Goal: Transaction & Acquisition: Purchase product/service

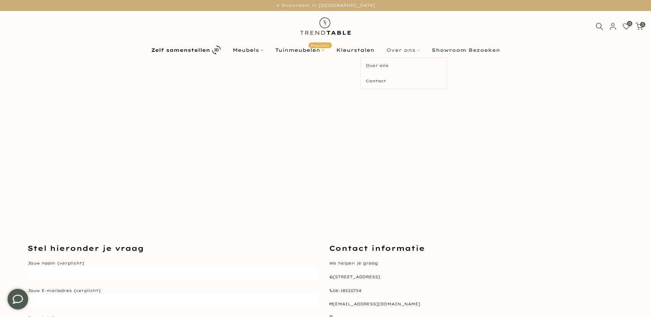
click at [404, 49] on link "Over ons" at bounding box center [402, 50] width 45 height 8
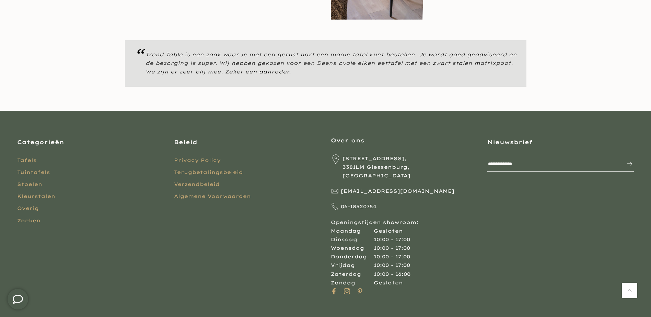
scroll to position [610, 0]
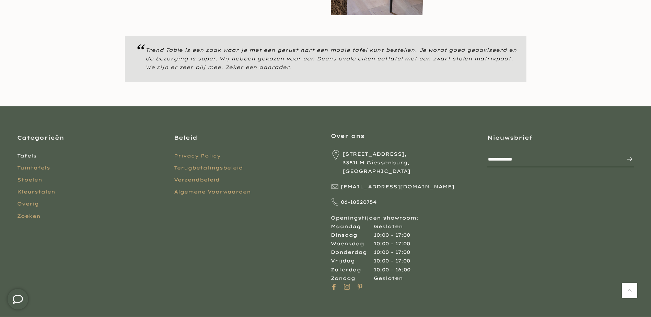
click at [27, 153] on link "Tafels" at bounding box center [27, 156] width 20 height 6
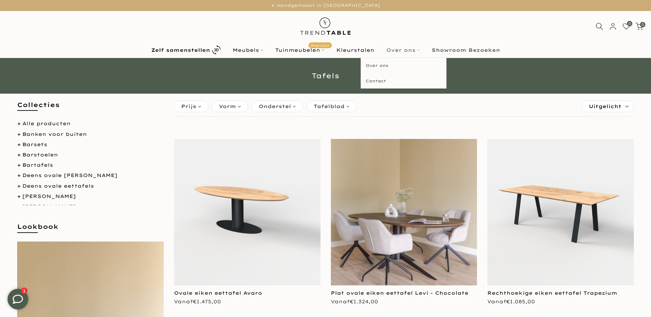
click at [408, 49] on link "Over ons" at bounding box center [402, 50] width 45 height 8
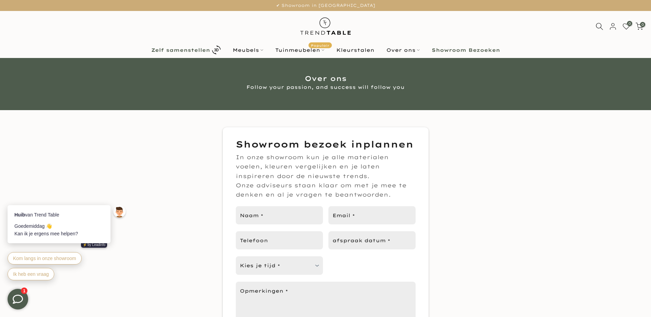
click at [177, 49] on b "Zelf samenstellen" at bounding box center [180, 50] width 59 height 5
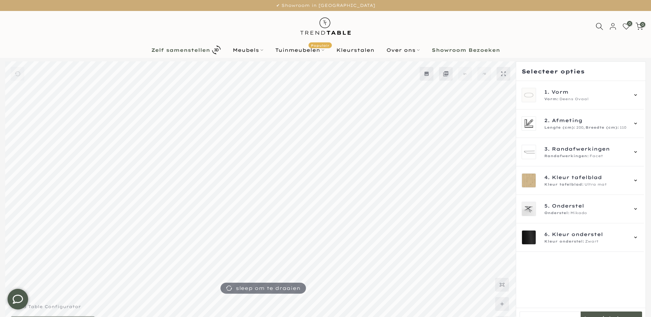
scroll to position [19, 0]
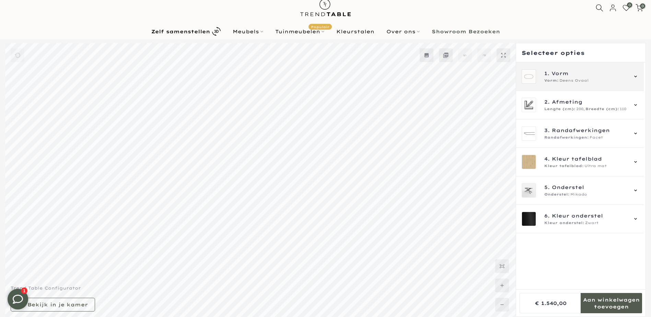
click at [635, 75] on icon at bounding box center [635, 76] width 5 height 5
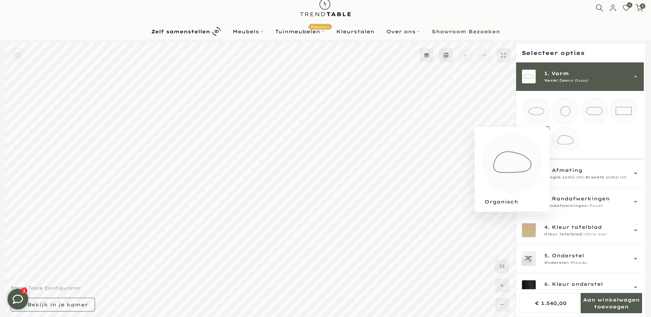
click at [564, 142] on mmq-loader at bounding box center [566, 140] width 26 height 26
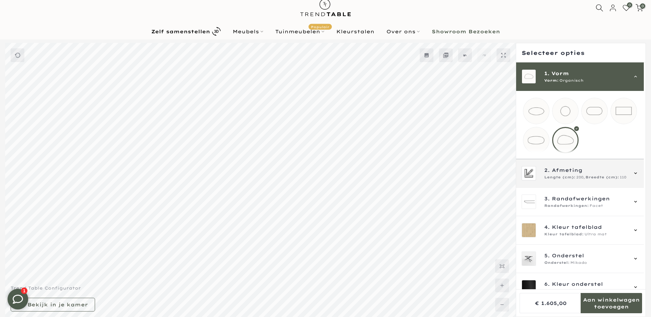
click at [571, 174] on span "Afmeting" at bounding box center [567, 170] width 31 height 8
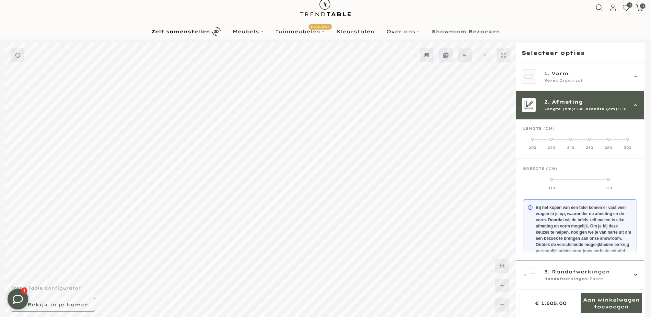
scroll to position [28, 0]
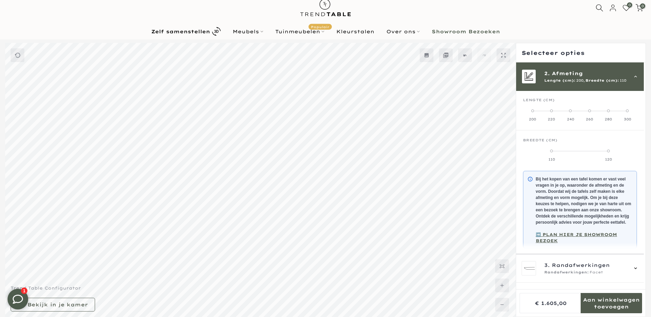
drag, startPoint x: 533, startPoint y: 112, endPoint x: 619, endPoint y: 114, distance: 85.8
click at [619, 114] on mmq-radio-scale at bounding box center [580, 115] width 114 height 14
drag, startPoint x: 619, startPoint y: 114, endPoint x: 626, endPoint y: 111, distance: 8.0
click at [626, 111] on span at bounding box center [627, 110] width 3 height 3
click at [619, 153] on label "130" at bounding box center [618, 155] width 38 height 14
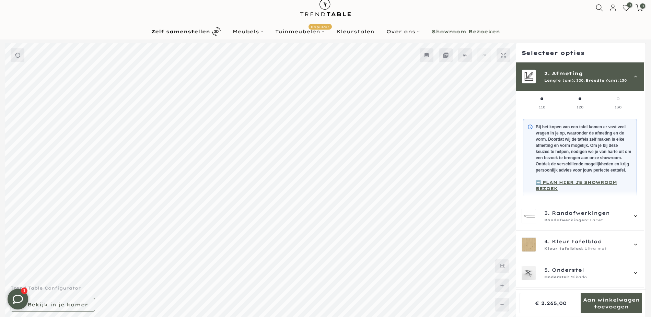
scroll to position [97, 0]
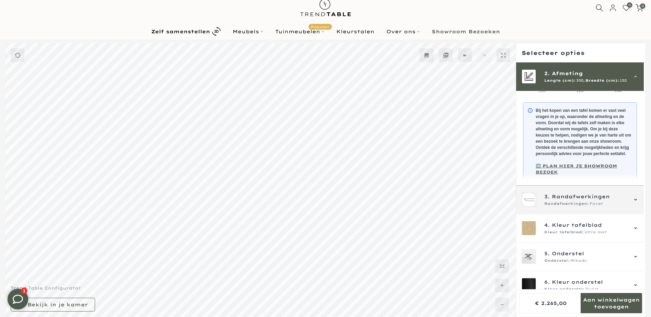
click at [594, 200] on span "Randafwerkingen" at bounding box center [581, 197] width 58 height 8
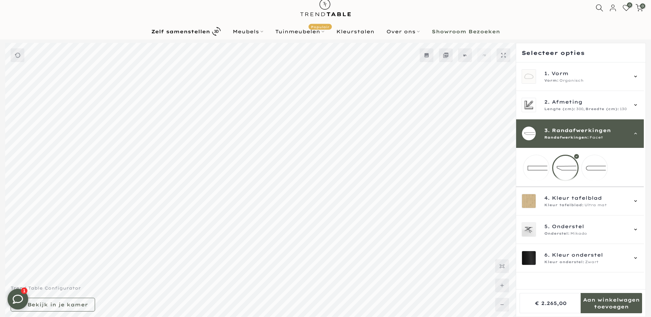
scroll to position [0, 0]
click at [592, 167] on mmq-loader at bounding box center [595, 168] width 26 height 26
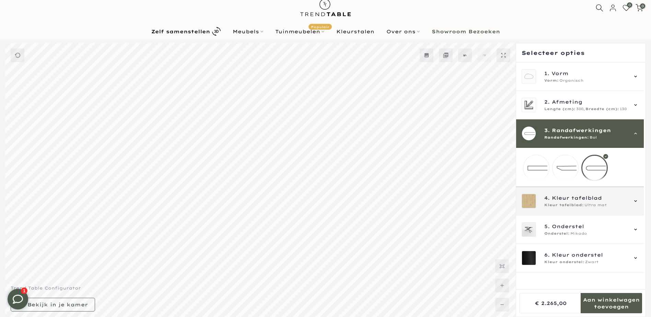
click at [548, 208] on span "Kleur tafelblad:" at bounding box center [563, 205] width 39 height 5
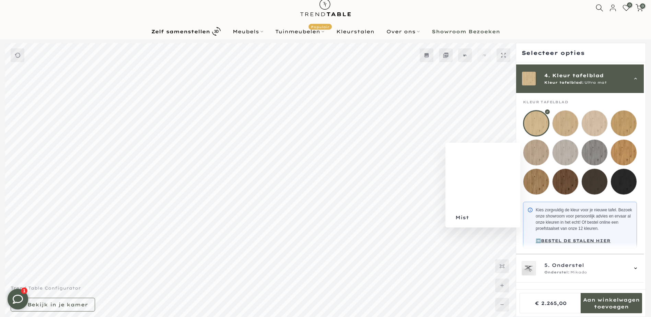
scroll to position [85, 0]
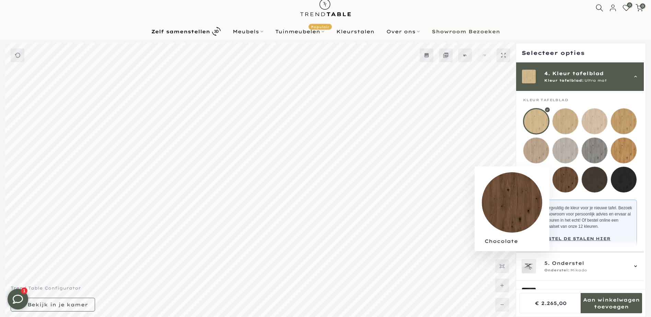
click at [570, 179] on mmq-loader at bounding box center [566, 180] width 26 height 26
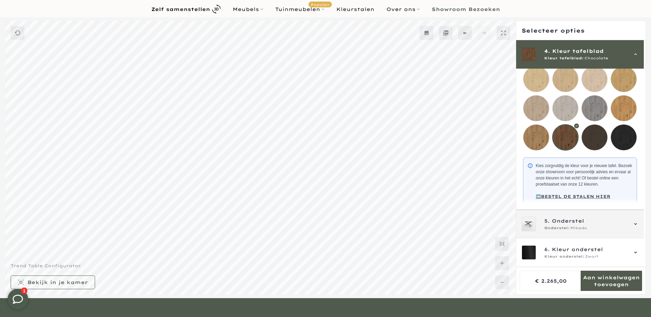
scroll to position [53, 0]
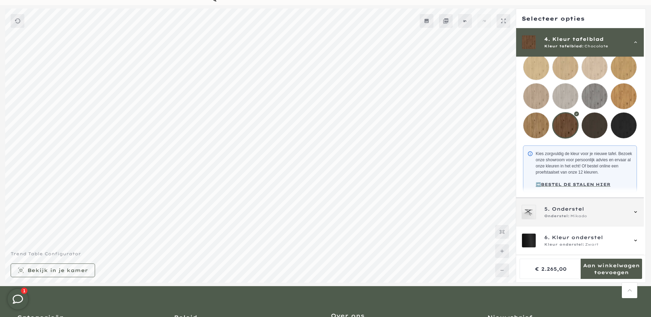
click at [567, 213] on div "5. Onderstel Onderstel: Mikado" at bounding box center [585, 212] width 83 height 14
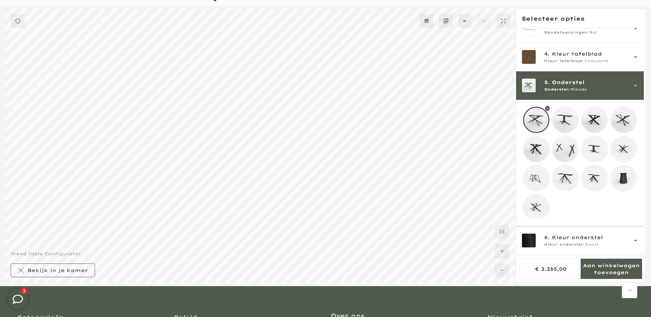
scroll to position [76, 0]
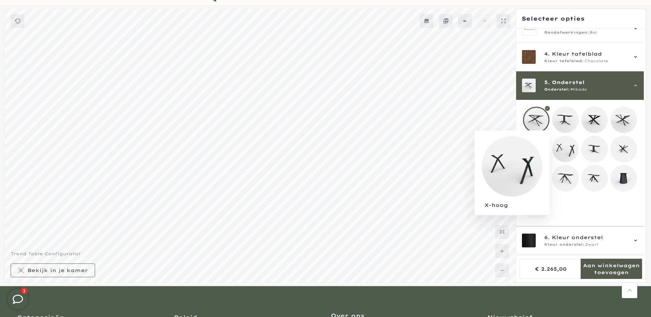
click at [564, 141] on mmq-loader at bounding box center [566, 149] width 26 height 26
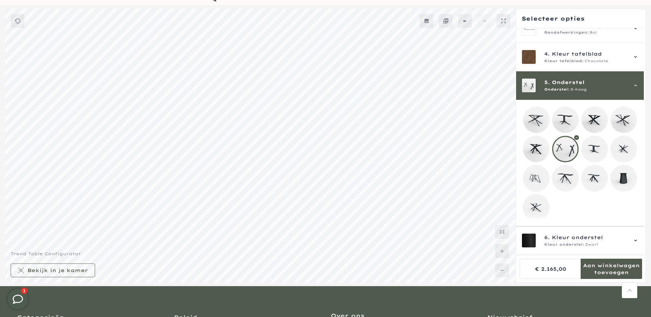
click at [561, 115] on mmq-loader at bounding box center [566, 120] width 26 height 26
click at [594, 116] on mmq-loader at bounding box center [595, 120] width 26 height 26
click at [623, 174] on mmq-loader at bounding box center [624, 178] width 26 height 26
click at [597, 174] on mmq-loader at bounding box center [595, 178] width 26 height 26
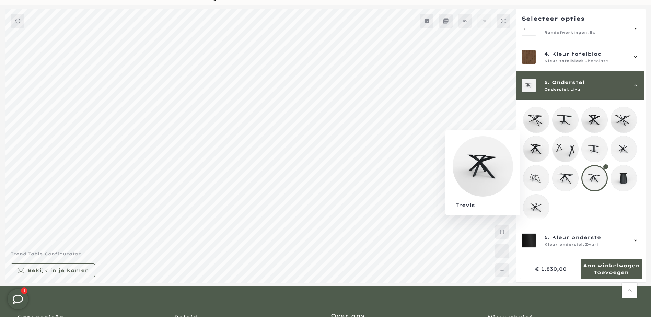
click at [533, 142] on mmq-loader at bounding box center [536, 149] width 26 height 26
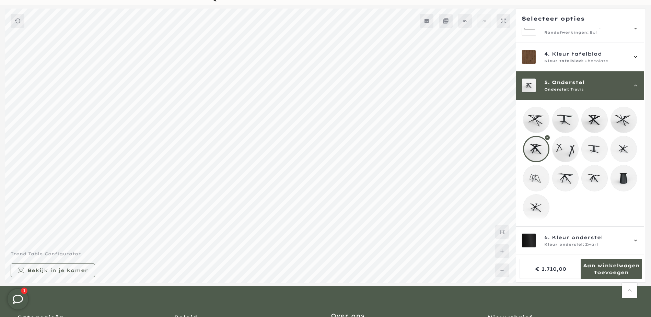
click at [630, 143] on mmq-loader at bounding box center [624, 149] width 26 height 26
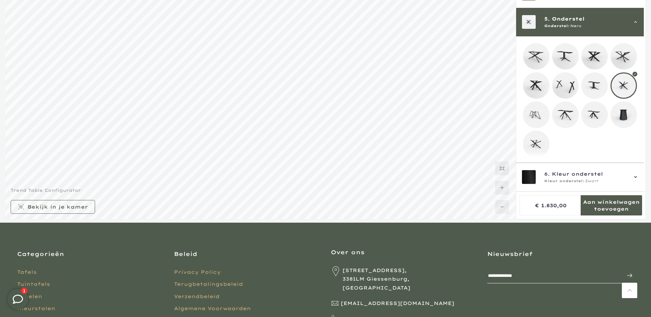
scroll to position [122, 0]
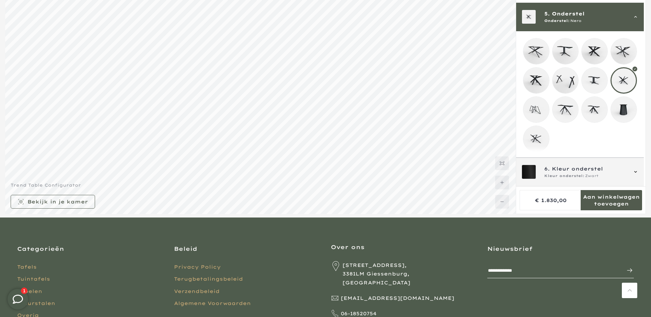
click at [579, 176] on span "Kleur onderstel:" at bounding box center [564, 175] width 40 height 5
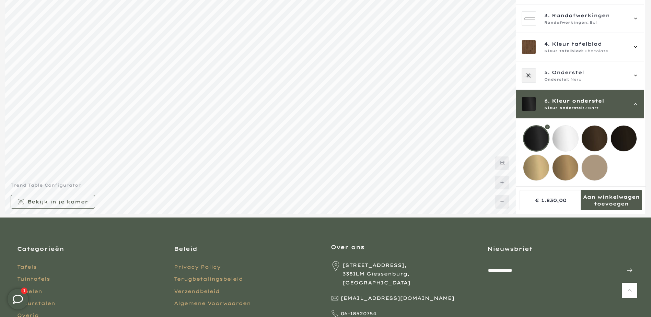
scroll to position [18, 0]
click at [560, 166] on mmq-loader at bounding box center [566, 168] width 26 height 26
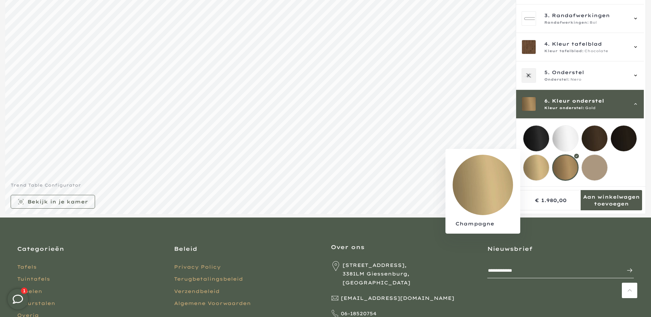
click at [533, 163] on mmq-loader at bounding box center [536, 168] width 26 height 26
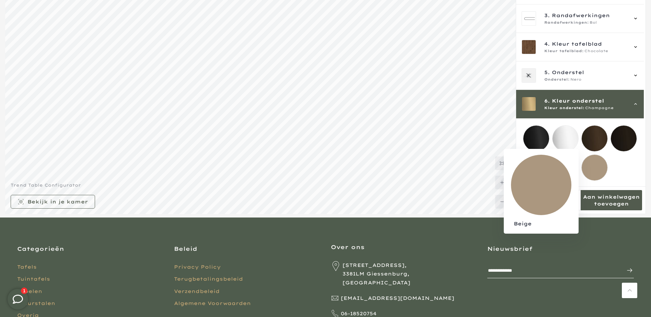
click at [597, 161] on mmq-loader at bounding box center [595, 168] width 26 height 26
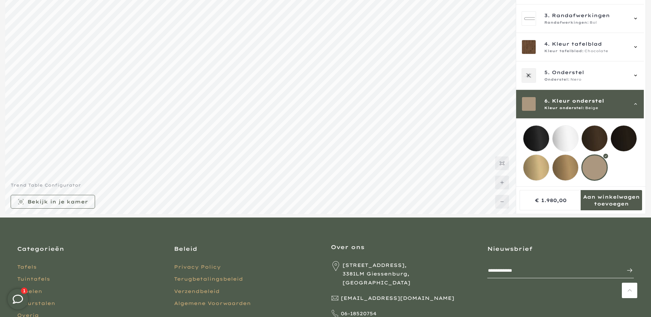
click at [564, 133] on mmq-loader at bounding box center [566, 139] width 26 height 26
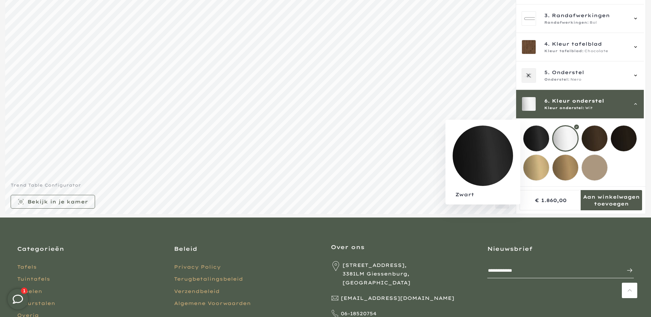
click at [540, 134] on mmq-loader at bounding box center [536, 139] width 26 height 26
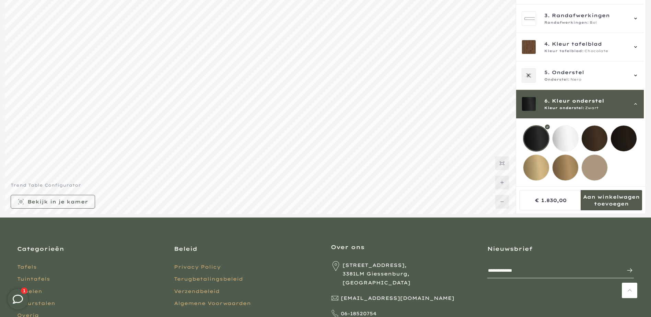
click at [539, 162] on mmq-loader at bounding box center [536, 168] width 26 height 26
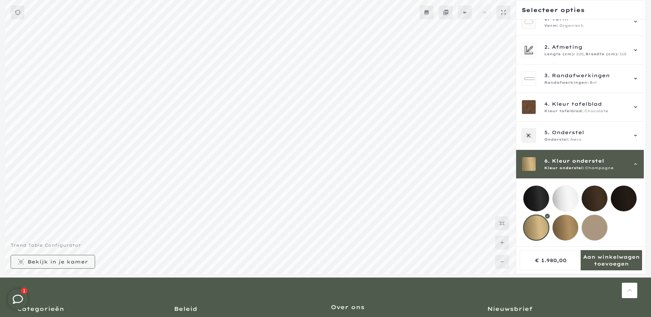
click at [44, 262] on mmq-formatted-message at bounding box center [57, 261] width 60 height 7
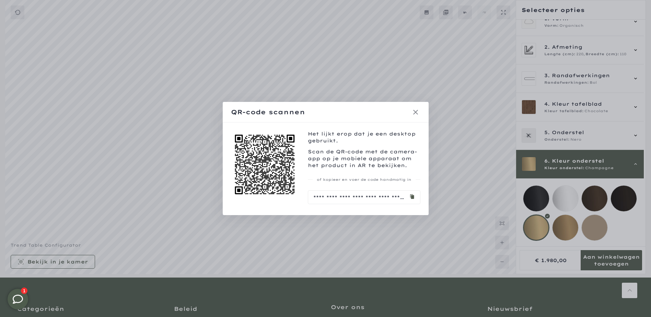
click at [416, 113] on icon at bounding box center [415, 112] width 5 height 5
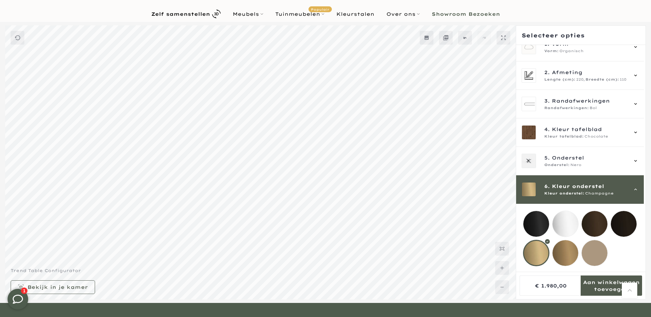
scroll to position [0, 0]
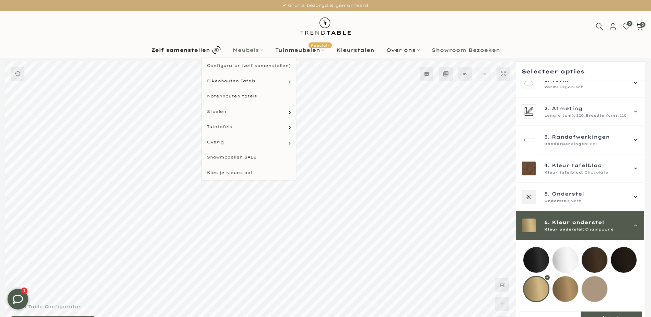
click at [248, 50] on link "Meubels" at bounding box center [248, 50] width 43 height 8
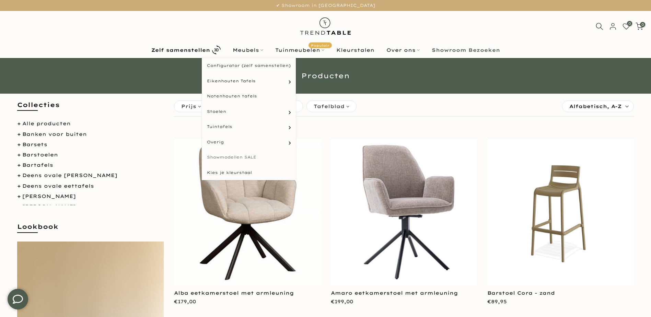
click at [241, 155] on link "Showmodellen SALE" at bounding box center [249, 157] width 94 height 15
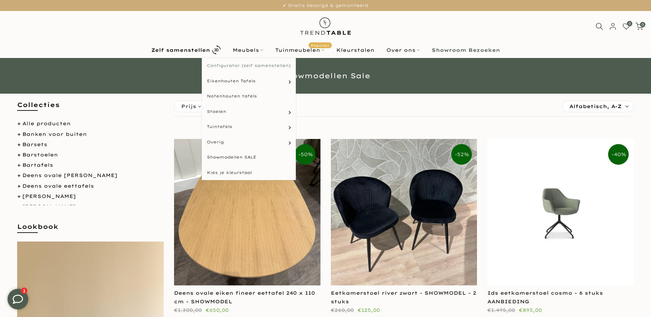
click at [252, 63] on link "Configurator (zelf samenstellen)" at bounding box center [249, 65] width 94 height 15
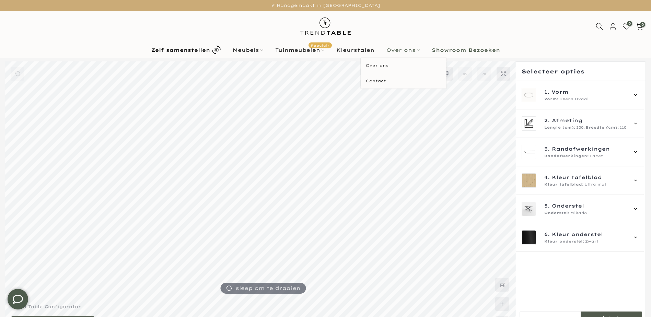
click at [408, 50] on link "Over ons" at bounding box center [402, 50] width 45 height 8
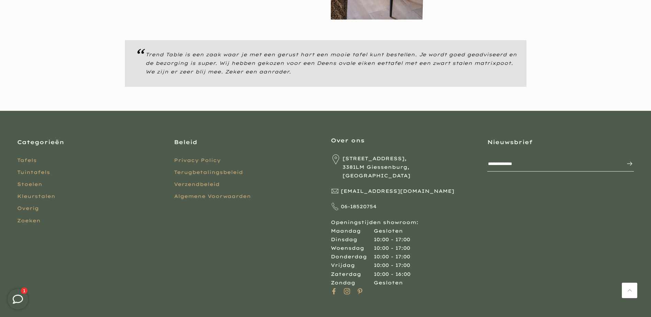
scroll to position [610, 0]
